Goal: Task Accomplishment & Management: Manage account settings

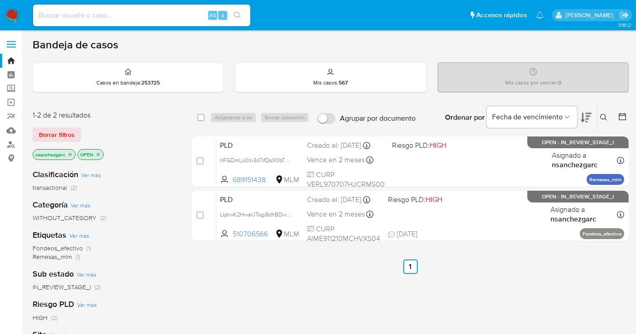
click at [72, 155] on icon "close-filter" at bounding box center [70, 154] width 3 height 3
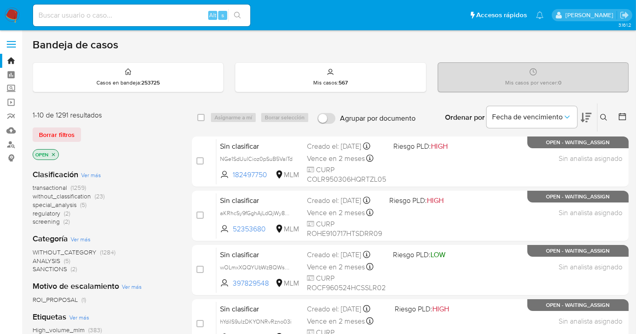
click at [73, 197] on span "without_classification" at bounding box center [62, 196] width 58 height 9
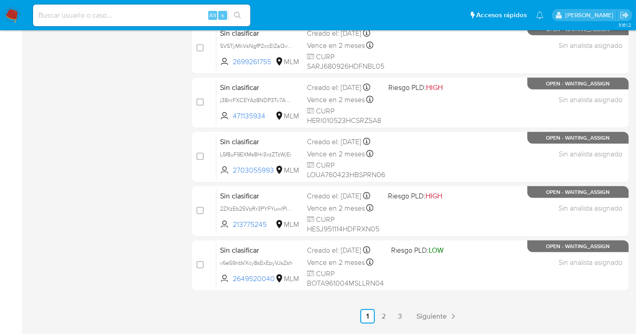
scroll to position [402, 0]
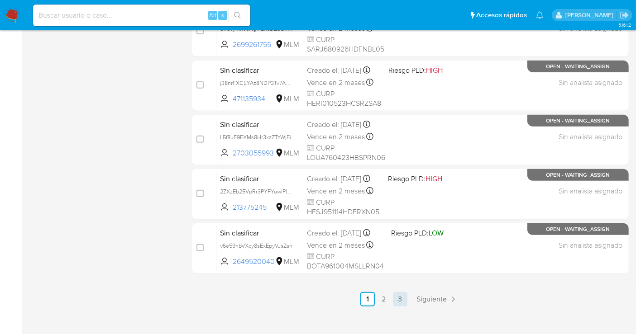
click at [405, 302] on link "3" at bounding box center [400, 299] width 14 height 14
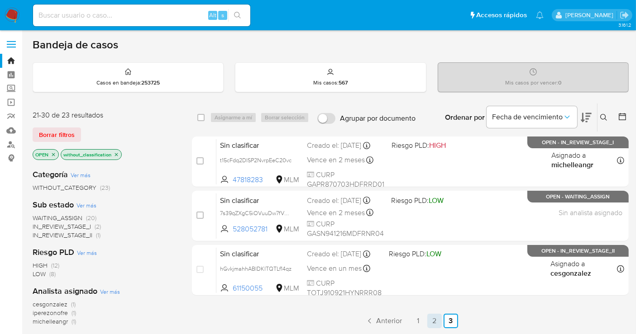
click at [436, 321] on link "2" at bounding box center [434, 321] width 14 height 14
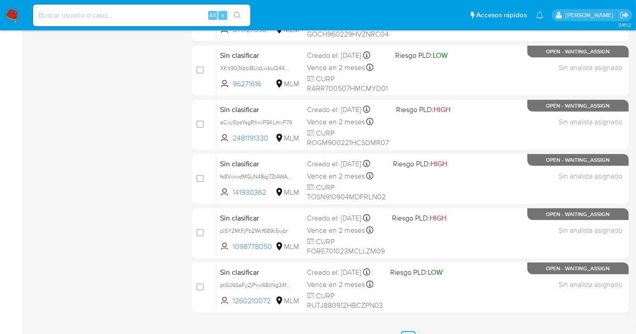
scroll to position [411, 0]
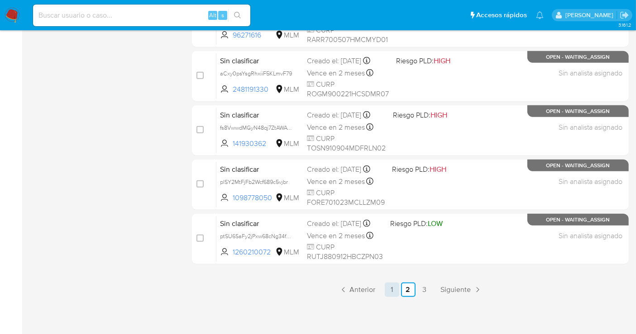
click at [394, 285] on link "1" at bounding box center [392, 290] width 14 height 14
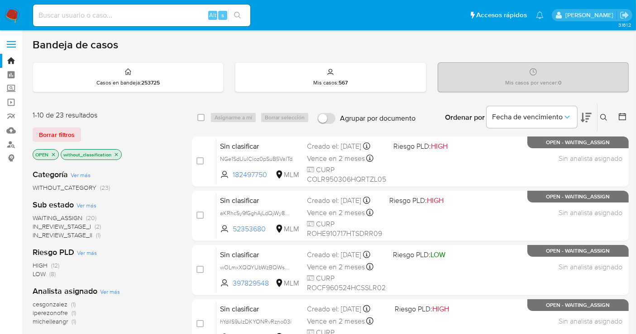
click at [606, 119] on icon at bounding box center [603, 117] width 7 height 7
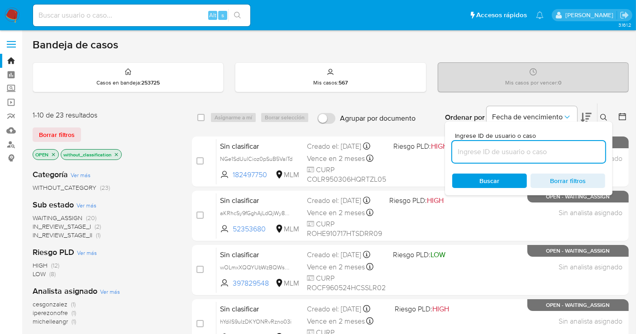
click at [505, 147] on input at bounding box center [528, 152] width 153 height 12
type input "1941284251"
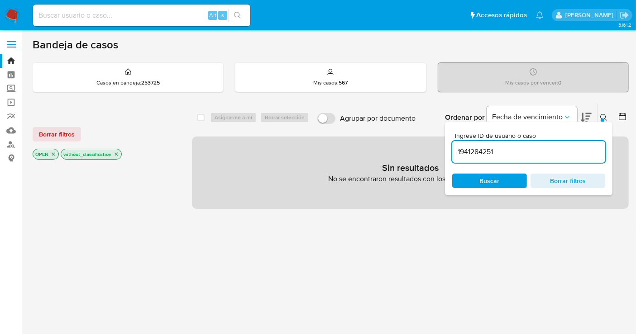
click at [115, 152] on icon "close-filter" at bounding box center [116, 154] width 5 height 5
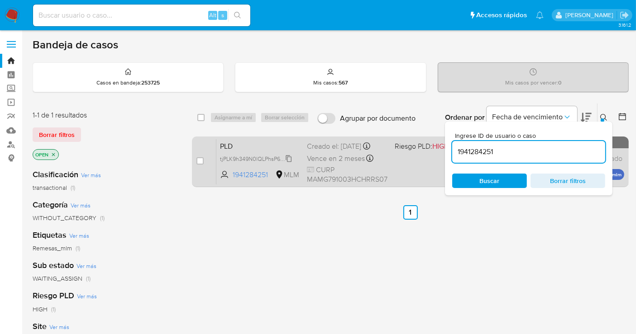
click at [291, 158] on span "tjPLK9h349N0lQLPhsP6xwUk" at bounding box center [257, 158] width 74 height 10
click at [197, 158] on input "checkbox" at bounding box center [199, 160] width 7 height 7
checkbox input "true"
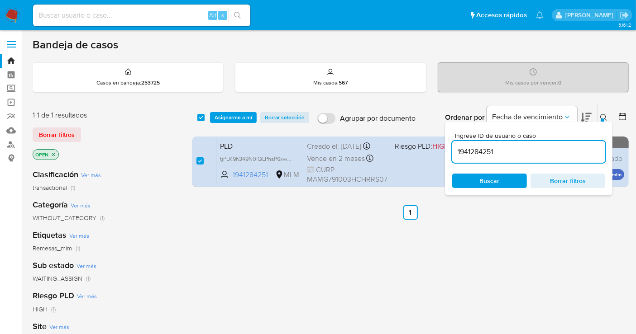
click at [225, 109] on div "select-all-cases-checkbox Asignarme a mí Borrar selección Agrupar por documento…" at bounding box center [410, 118] width 437 height 28
click at [226, 113] on span "Asignarme a mí" at bounding box center [233, 117] width 38 height 9
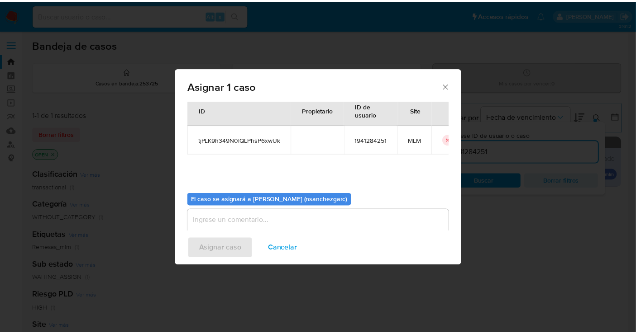
scroll to position [46, 0]
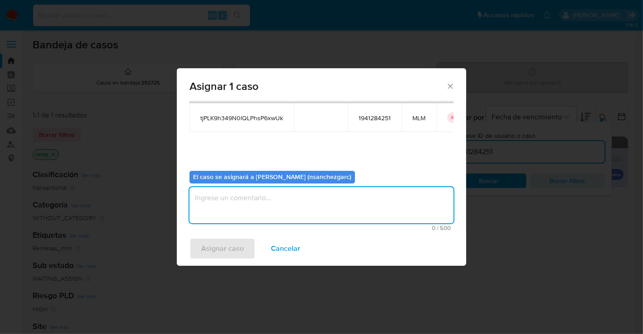
click at [214, 200] on textarea "assign-modal" at bounding box center [322, 205] width 264 height 36
type textarea "nesg"
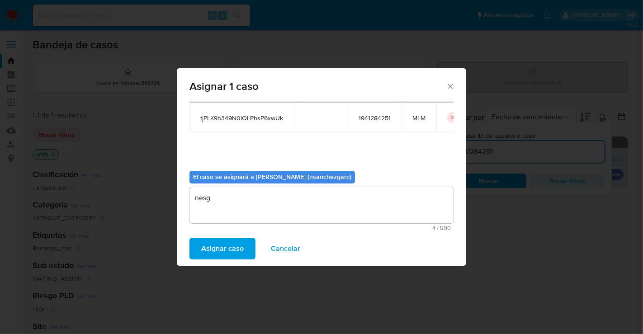
click at [213, 248] on span "Asignar caso" at bounding box center [222, 249] width 43 height 20
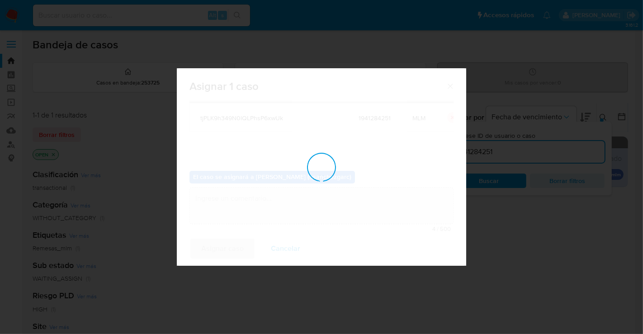
checkbox input "false"
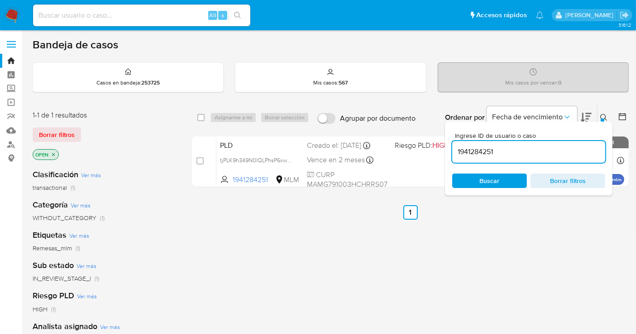
click at [598, 113] on button at bounding box center [604, 117] width 15 height 11
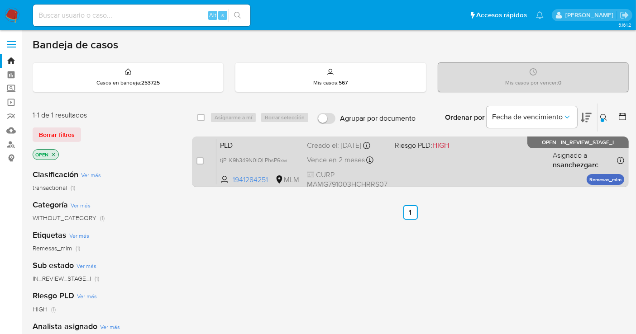
click at [338, 155] on span "Vence en 2 meses" at bounding box center [336, 160] width 58 height 10
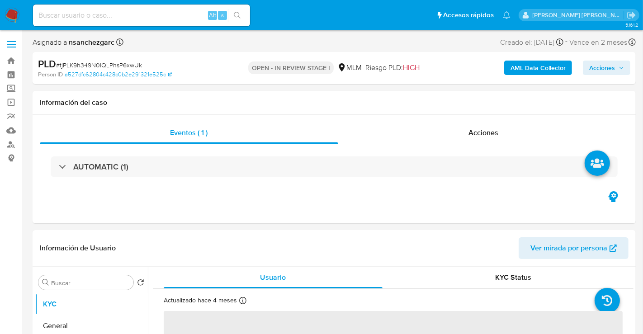
select select "10"
